Goal: Navigation & Orientation: Find specific page/section

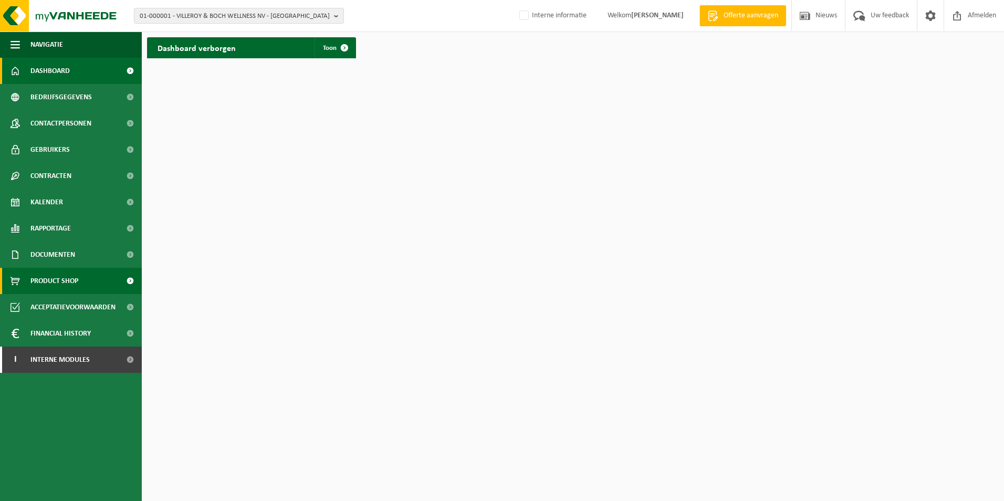
click at [81, 283] on link "Product Shop" at bounding box center [71, 281] width 142 height 26
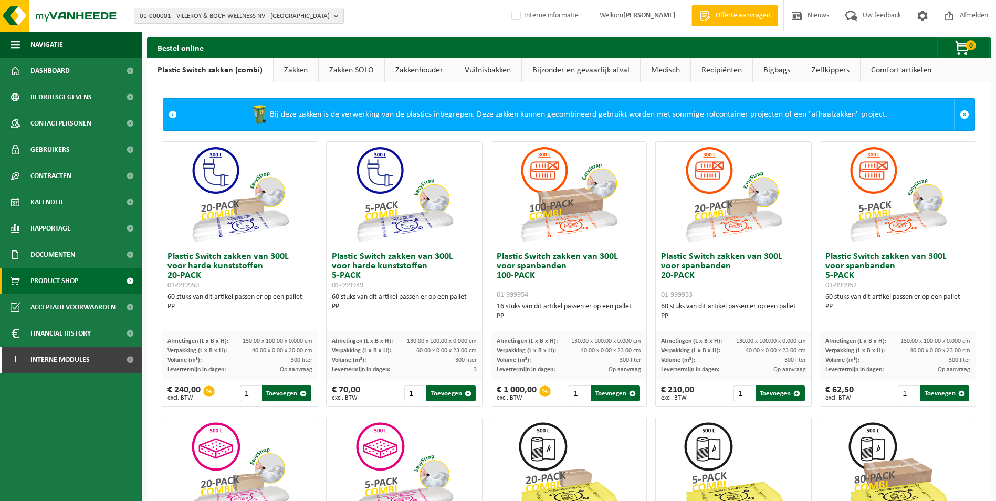
click at [61, 419] on ul "Navigatie Offerte aanvragen Nieuws Uw feedback Afmelden Dashboard Bedrijfsgegev…" at bounding box center [71, 267] width 142 height 470
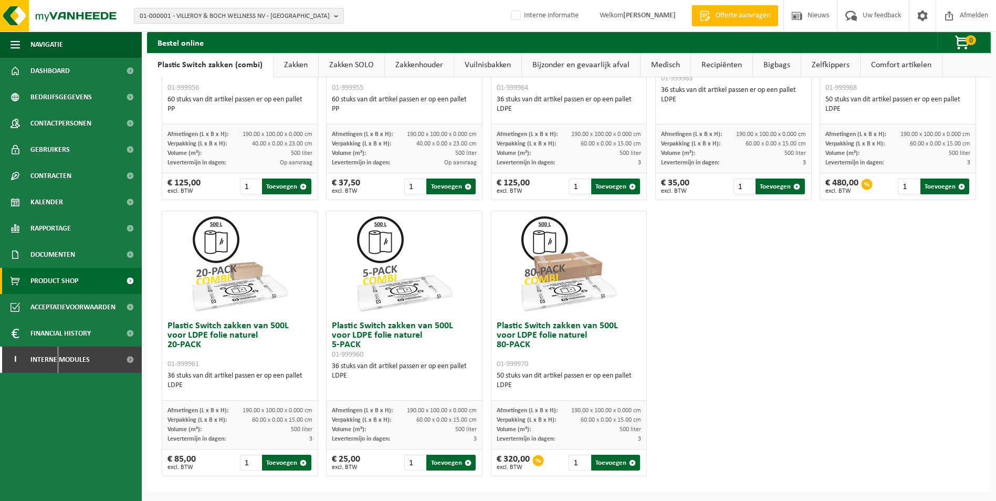
scroll to position [485, 0]
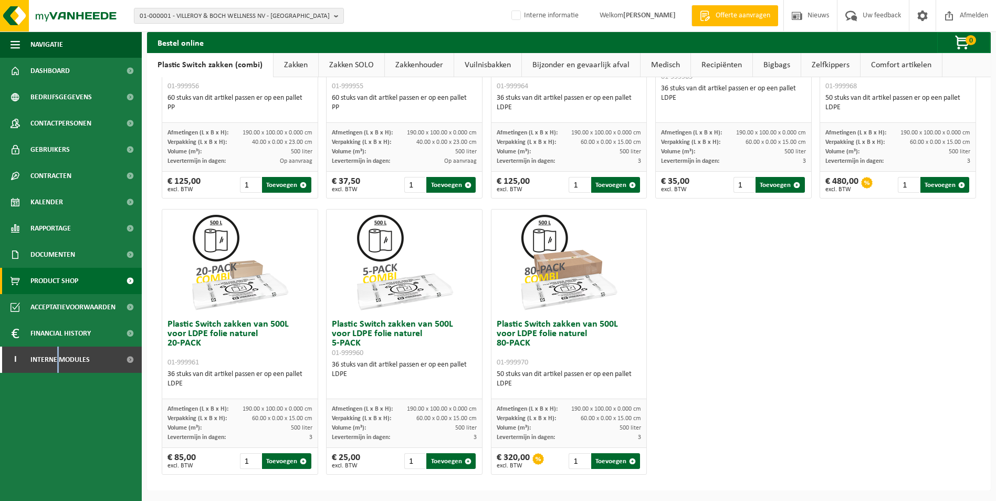
click at [131, 281] on span at bounding box center [130, 281] width 24 height 26
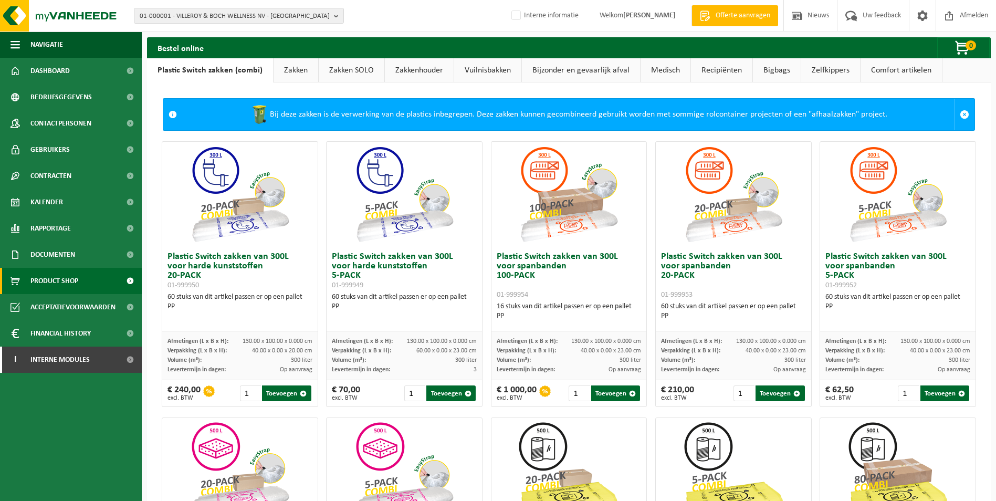
click at [592, 77] on link "Bijzonder en gevaarlijk afval" at bounding box center [581, 70] width 118 height 24
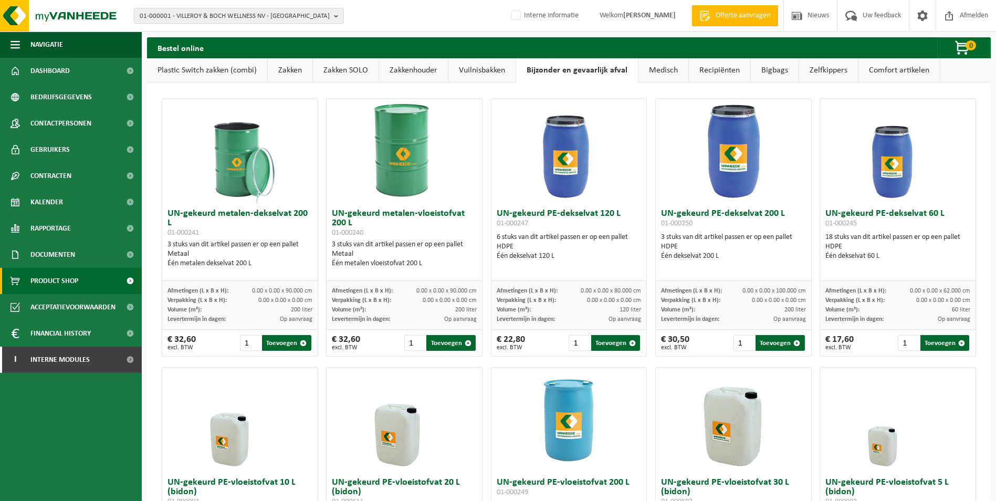
click at [473, 73] on link "Vuilnisbakken" at bounding box center [481, 70] width 67 height 24
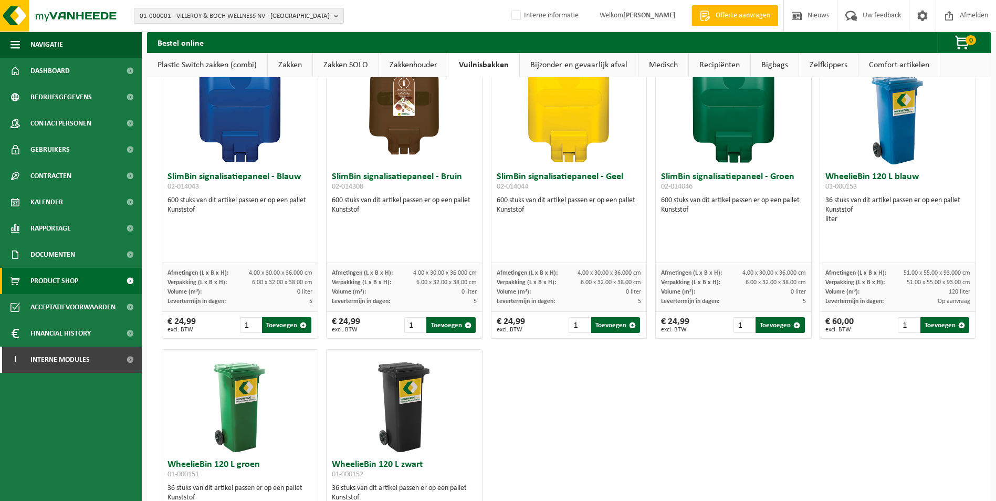
scroll to position [1340, 0]
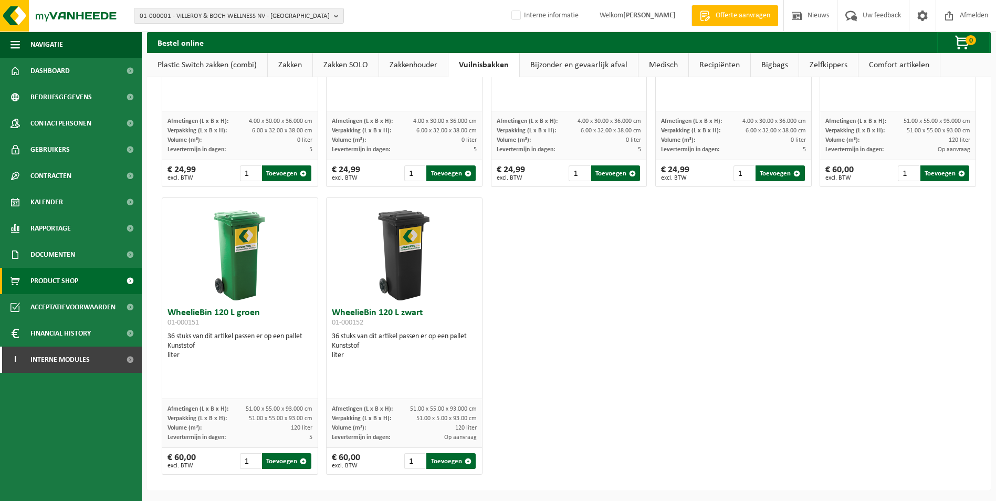
click at [572, 63] on link "Bijzonder en gevaarlijk afval" at bounding box center [579, 65] width 118 height 24
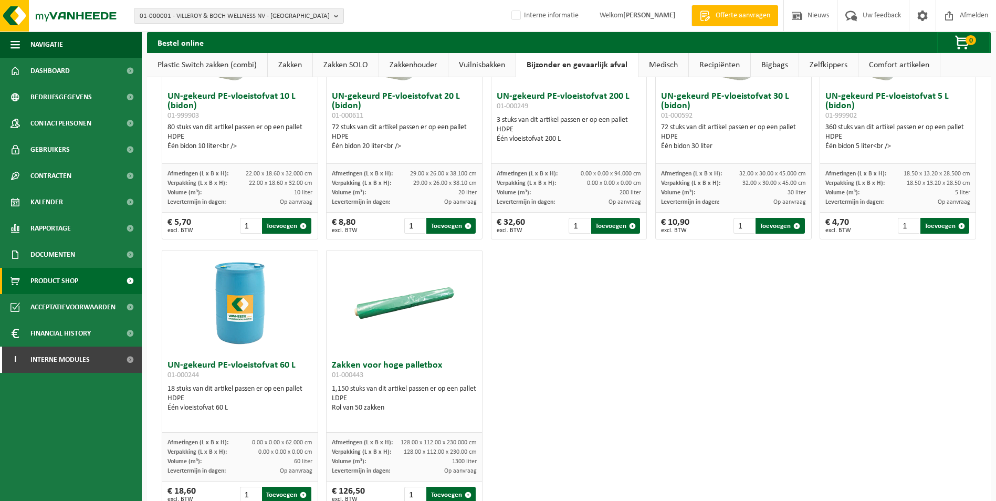
scroll to position [420, 0]
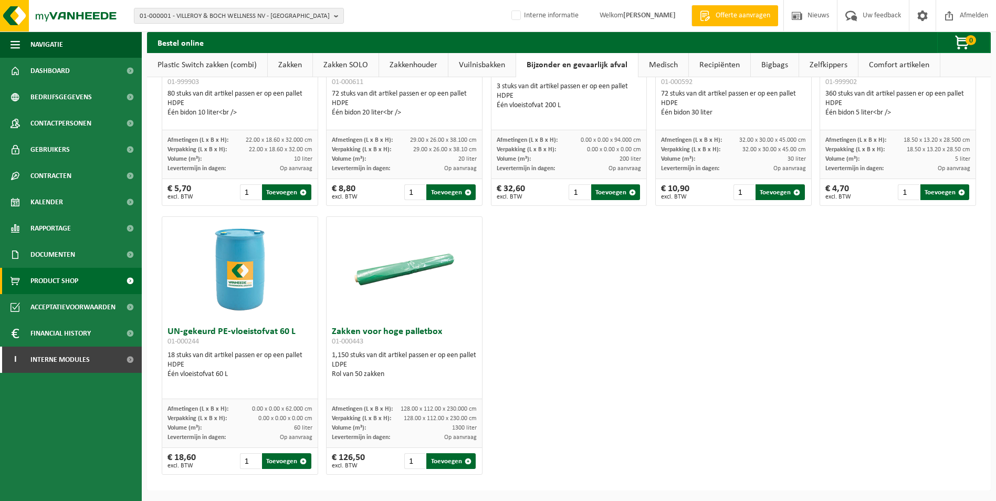
click at [657, 62] on link "Medisch" at bounding box center [664, 65] width 50 height 24
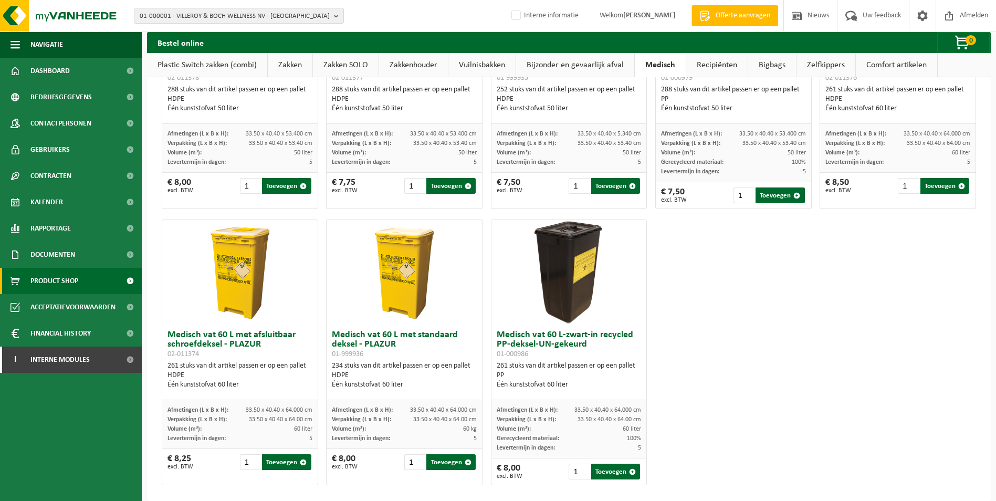
scroll to position [442, 0]
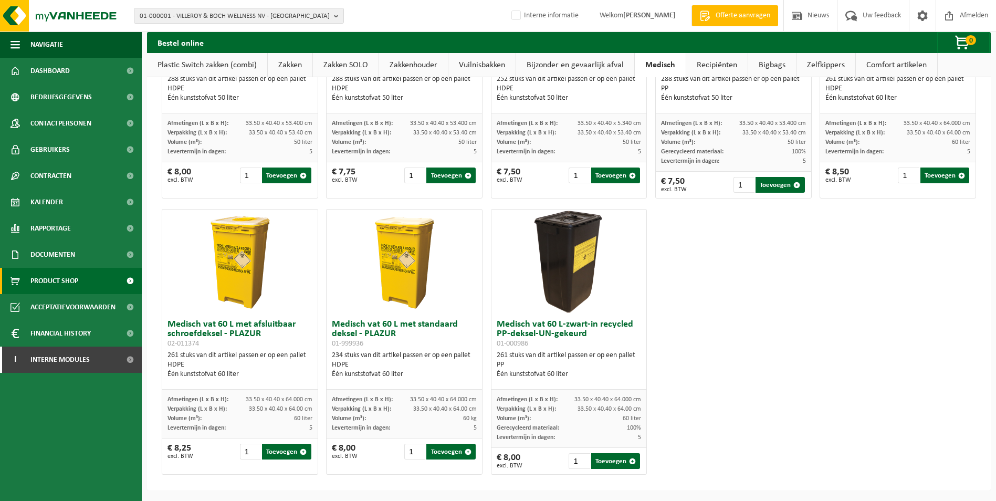
click at [711, 65] on link "Recipiënten" at bounding box center [716, 65] width 61 height 24
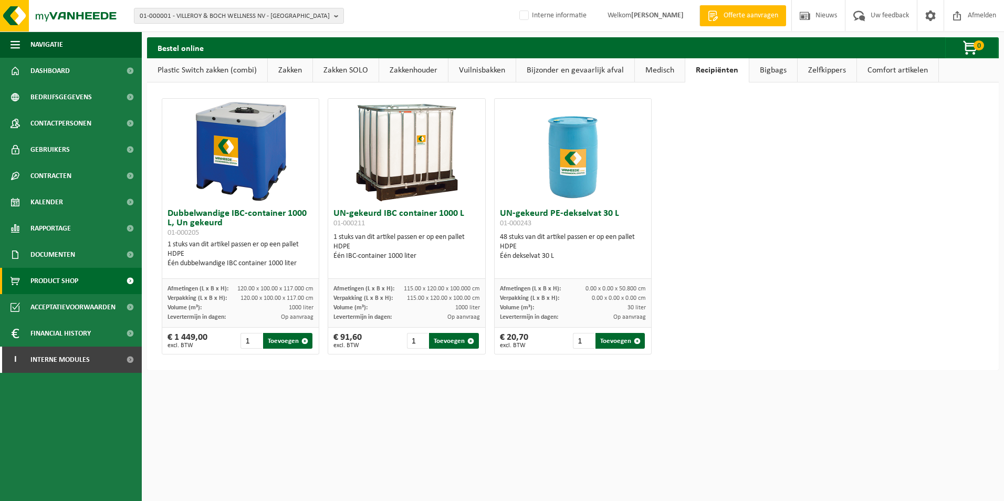
click at [773, 76] on link "Bigbags" at bounding box center [773, 70] width 48 height 24
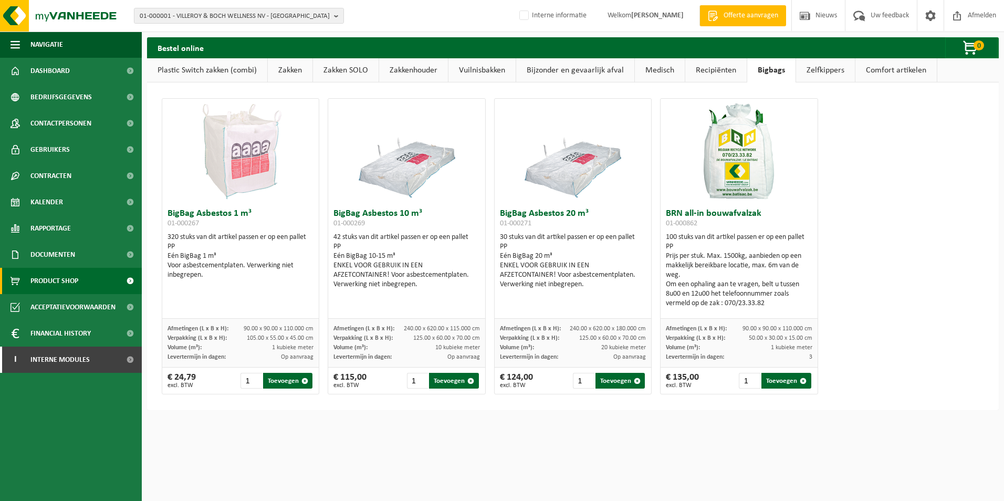
click at [879, 69] on link "Comfort artikelen" at bounding box center [896, 70] width 81 height 24
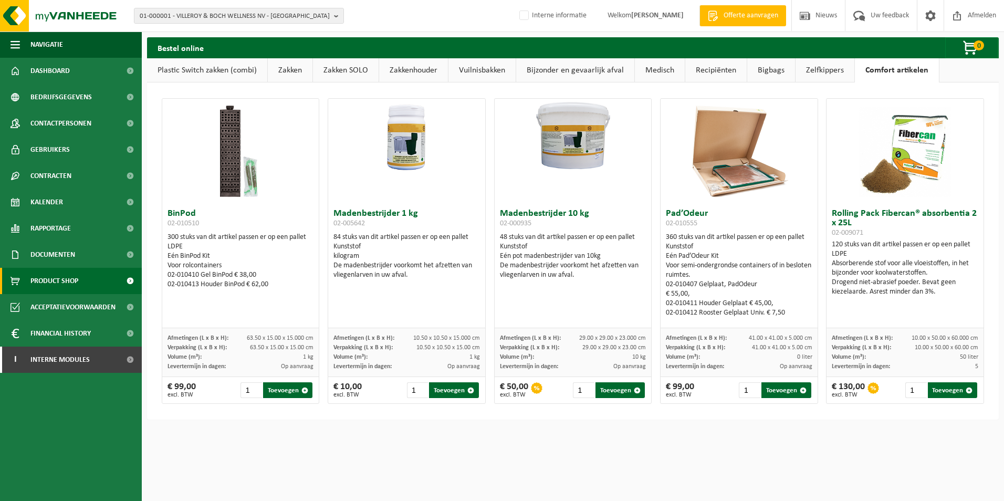
click at [818, 79] on link "Zelfkippers" at bounding box center [825, 70] width 59 height 24
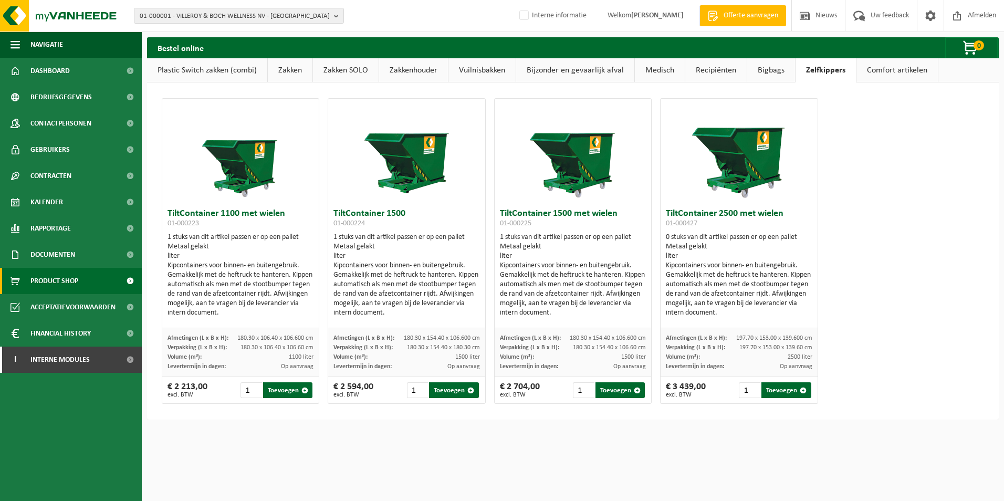
click at [176, 67] on link "Plastic Switch zakken (combi)" at bounding box center [207, 70] width 120 height 24
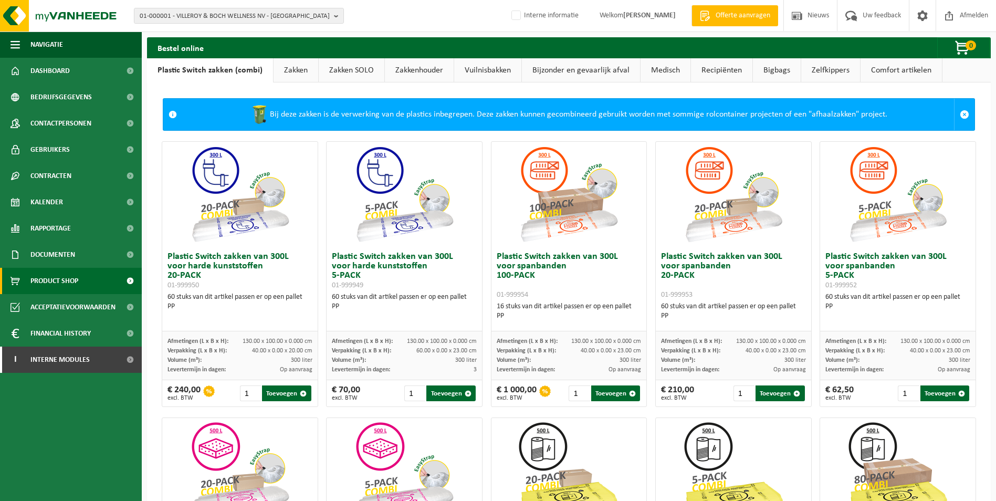
click at [551, 67] on link "Bijzonder en gevaarlijk afval" at bounding box center [581, 70] width 118 height 24
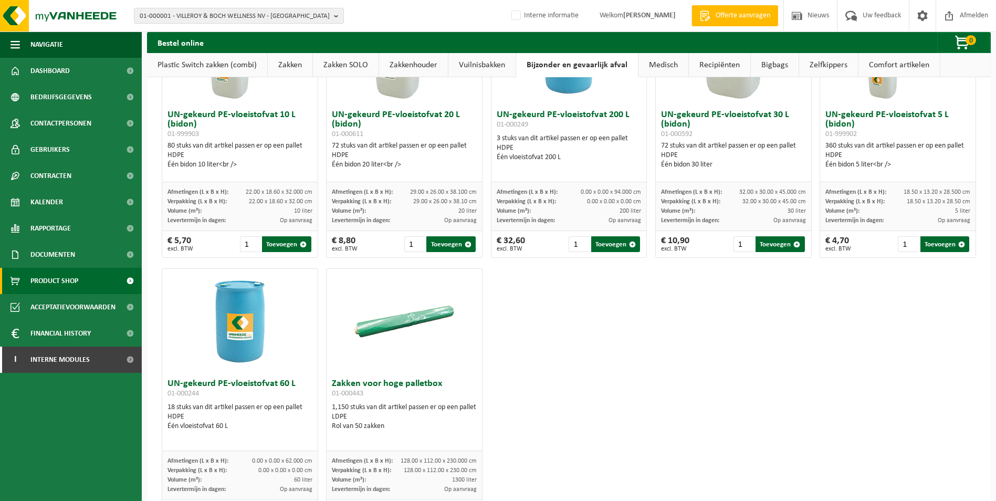
scroll to position [420, 0]
